Goal: Task Accomplishment & Management: Manage account settings

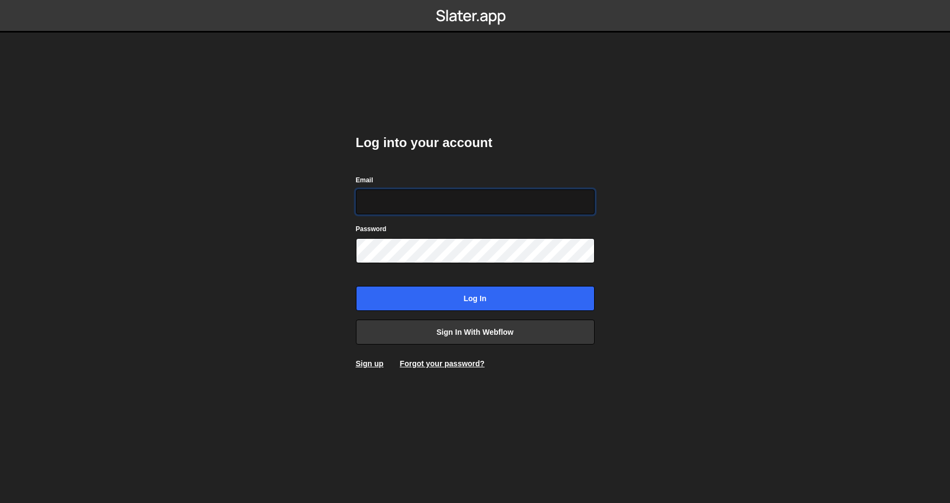
click at [506, 205] on input "Email" at bounding box center [475, 201] width 239 height 25
type input "[EMAIL_ADDRESS][DOMAIN_NAME]"
click at [670, 243] on body "Log into your account Email info@oag-media.com Password Log in Sign in with Web…" at bounding box center [475, 251] width 950 height 503
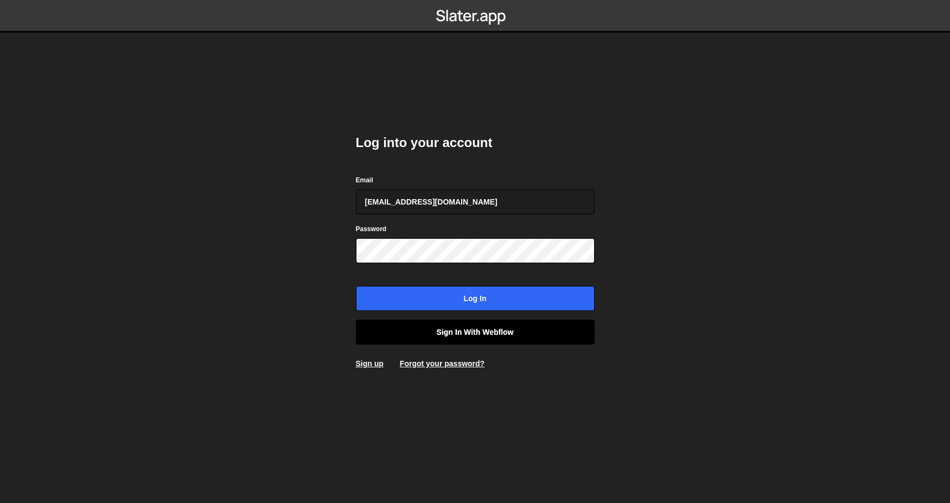
click at [531, 339] on link "Sign in with Webflow" at bounding box center [475, 332] width 239 height 25
click at [468, 333] on link "Sign in with Webflow" at bounding box center [475, 332] width 239 height 25
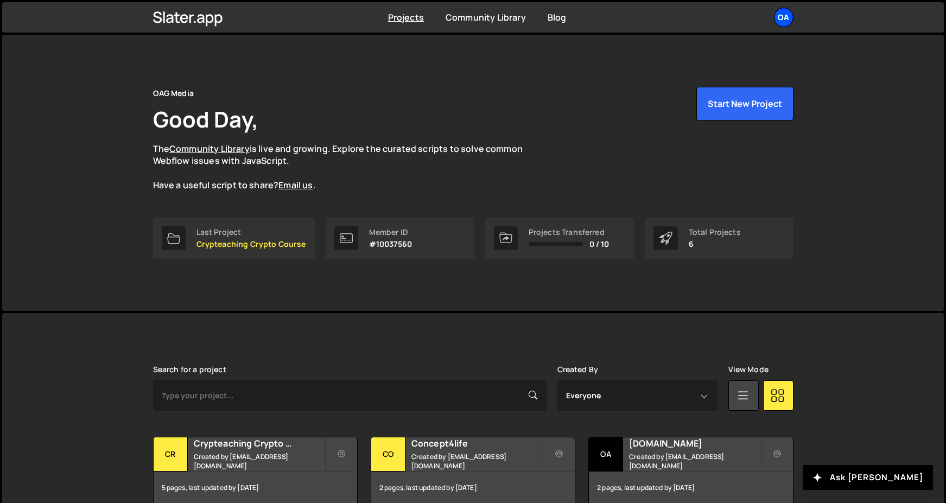
click at [785, 21] on div "OA" at bounding box center [784, 18] width 20 height 20
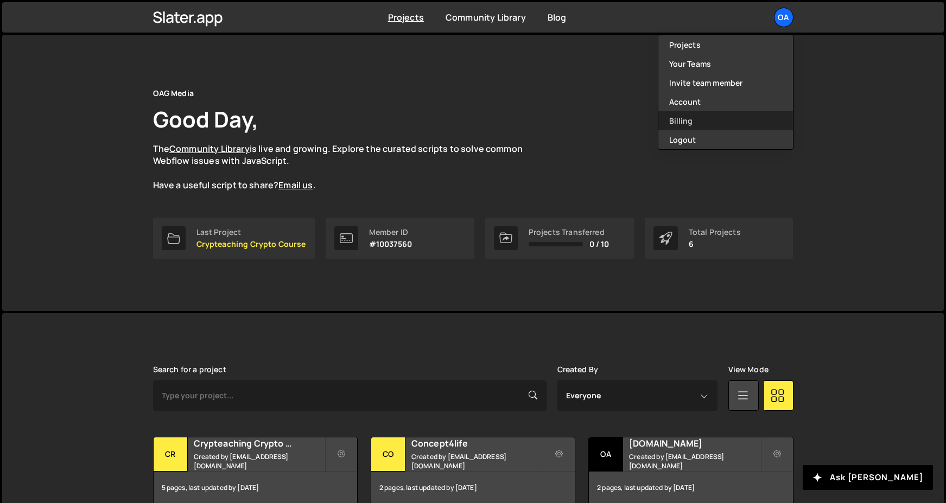
click at [699, 125] on link "Billing" at bounding box center [725, 120] width 135 height 19
